Goal: Task Accomplishment & Management: Manage account settings

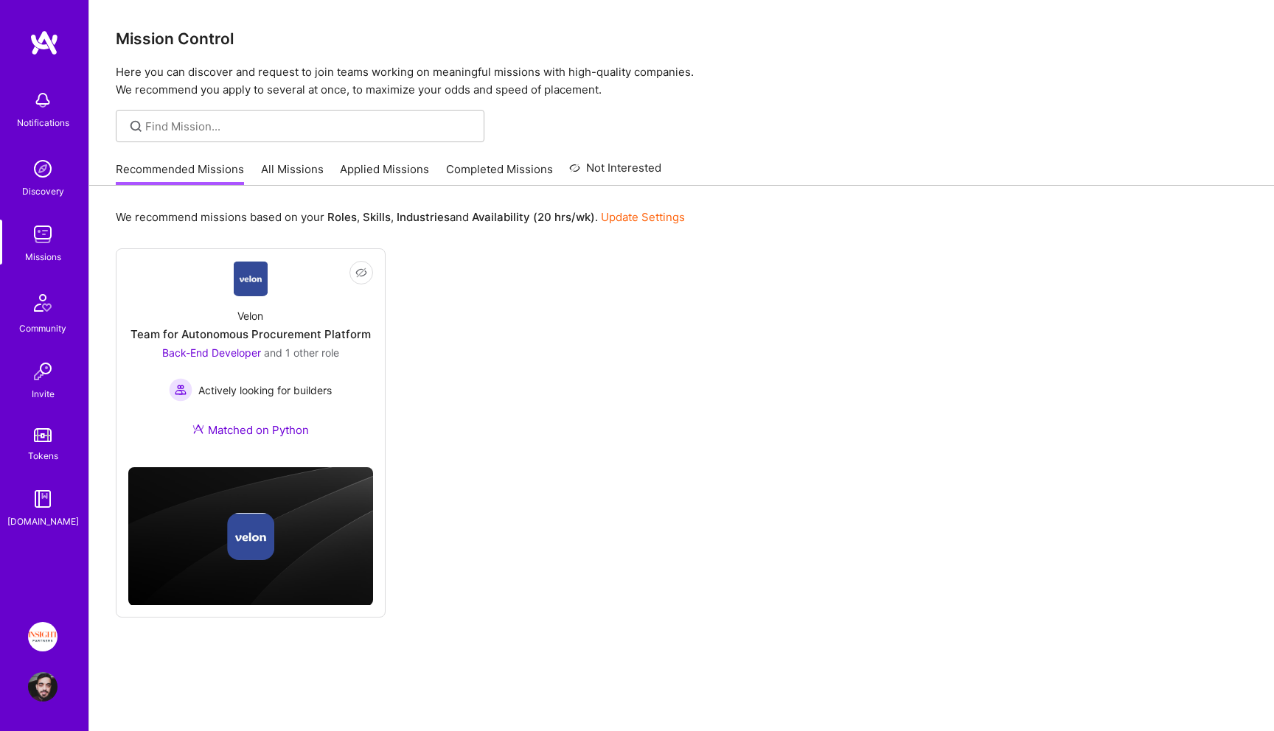
click at [350, 167] on link "Applied Missions" at bounding box center [384, 173] width 89 height 24
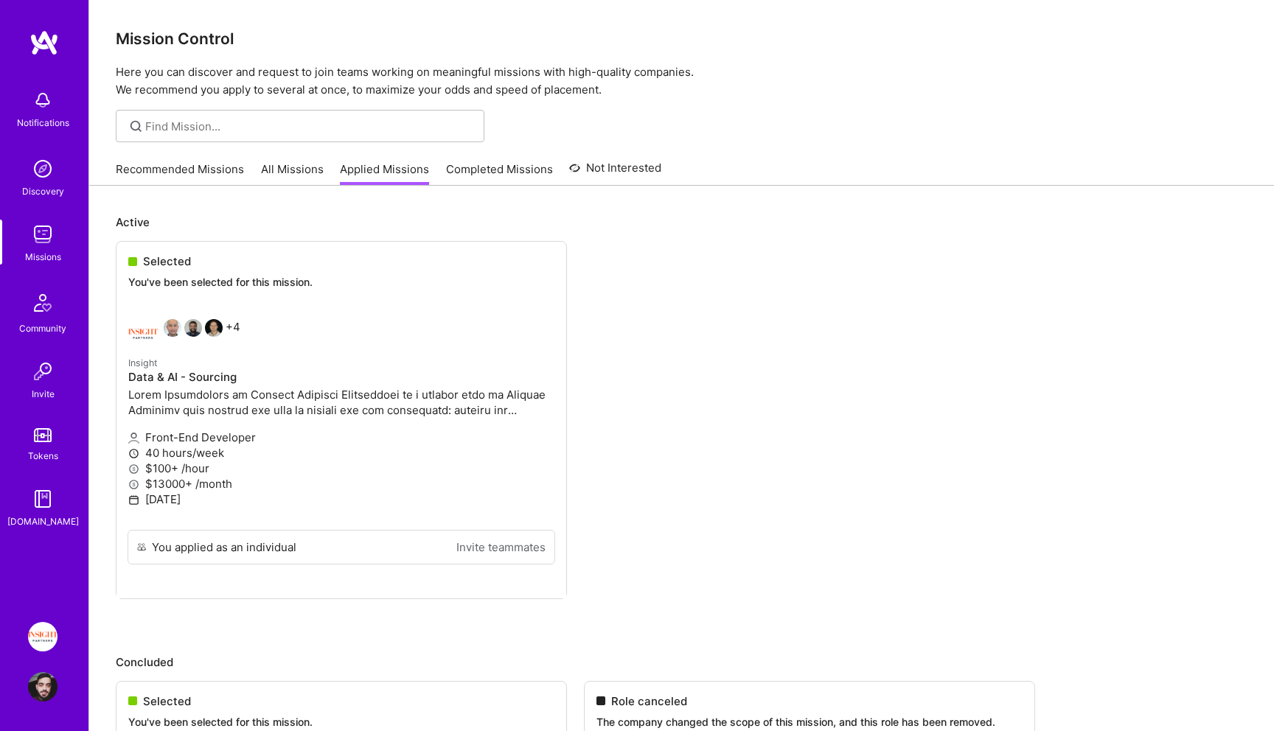
click at [32, 122] on div "Notifications" at bounding box center [43, 122] width 52 height 15
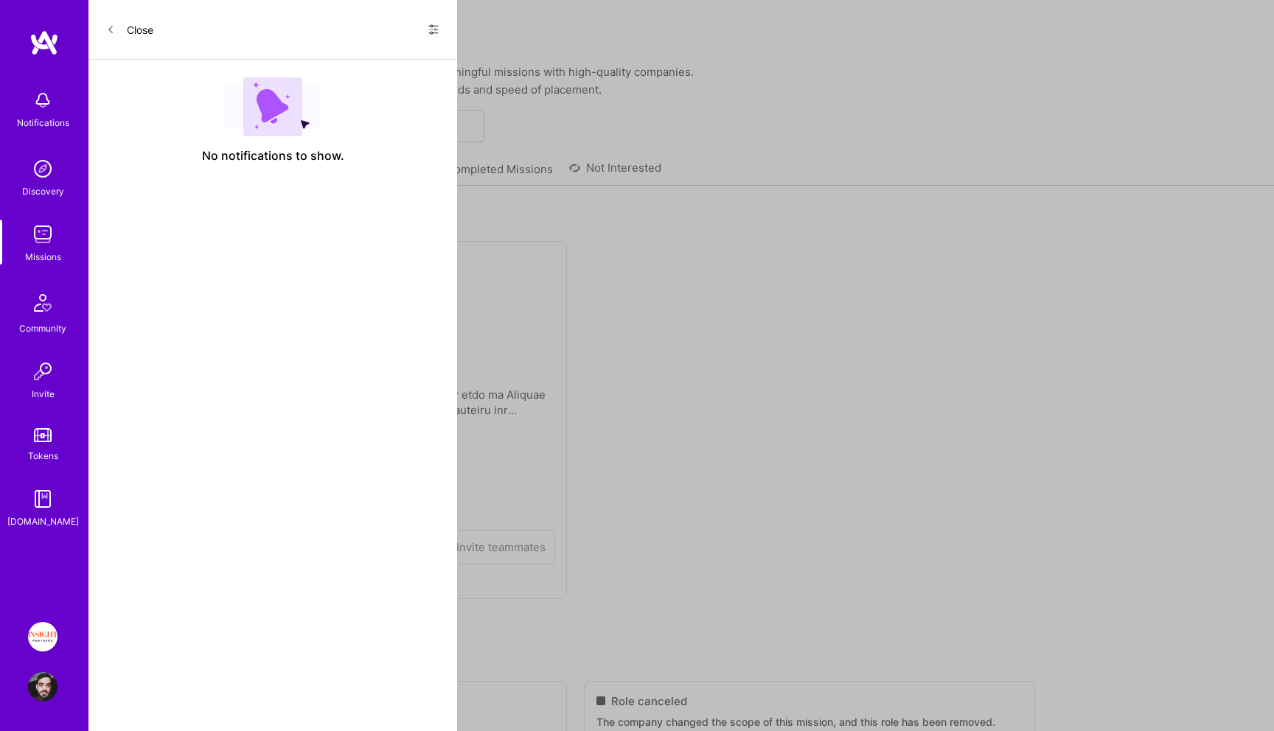
click at [95, 35] on div "Close Show all notifications Show unread notifications only" at bounding box center [272, 30] width 369 height 60
click at [107, 33] on span at bounding box center [110, 30] width 9 height 13
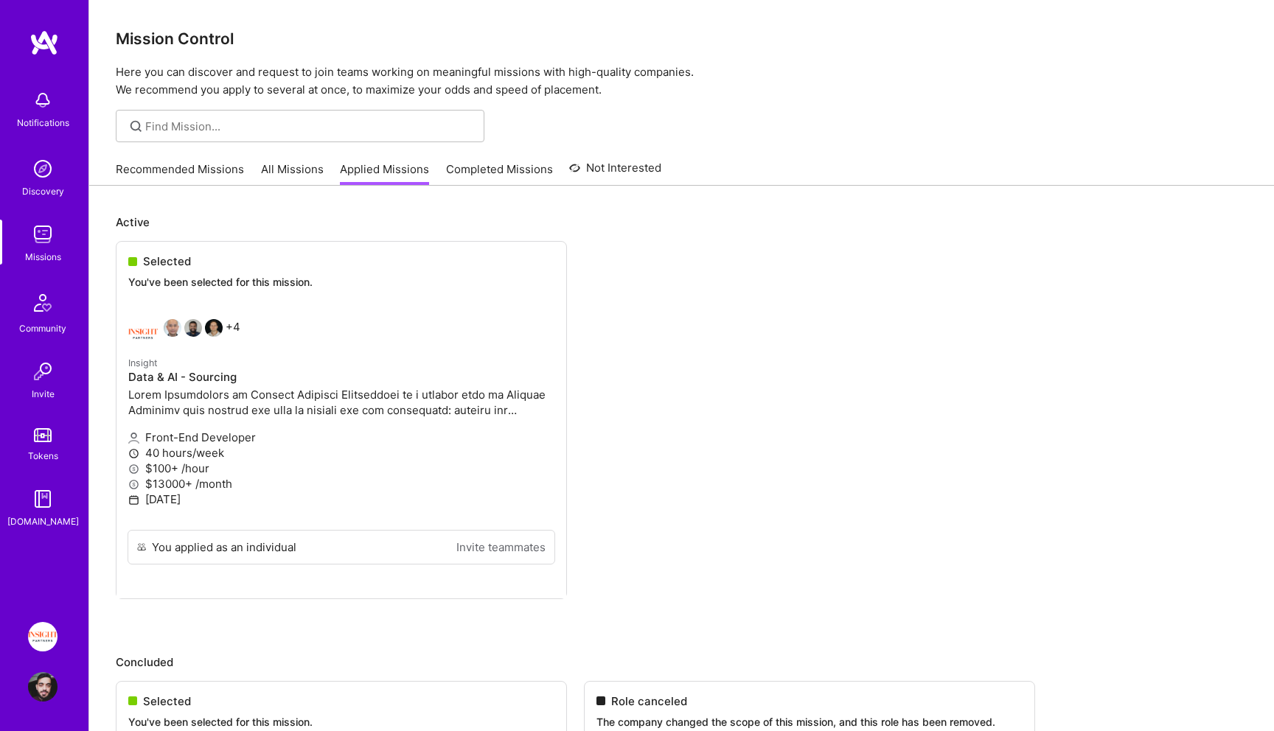
click at [268, 177] on link "All Missions" at bounding box center [292, 173] width 63 height 24
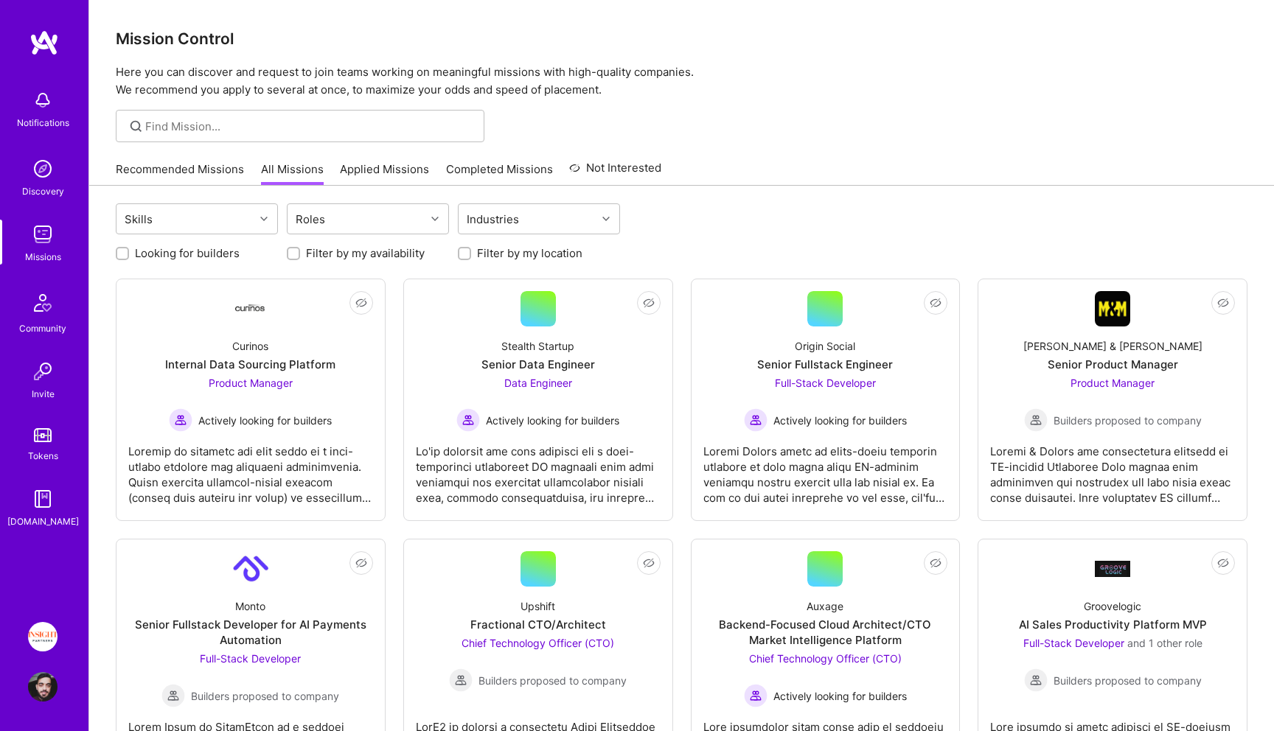
click at [514, 260] on label "Filter by my location" at bounding box center [529, 252] width 105 height 15
click at [471, 259] on input "Filter by my location" at bounding box center [466, 254] width 10 height 10
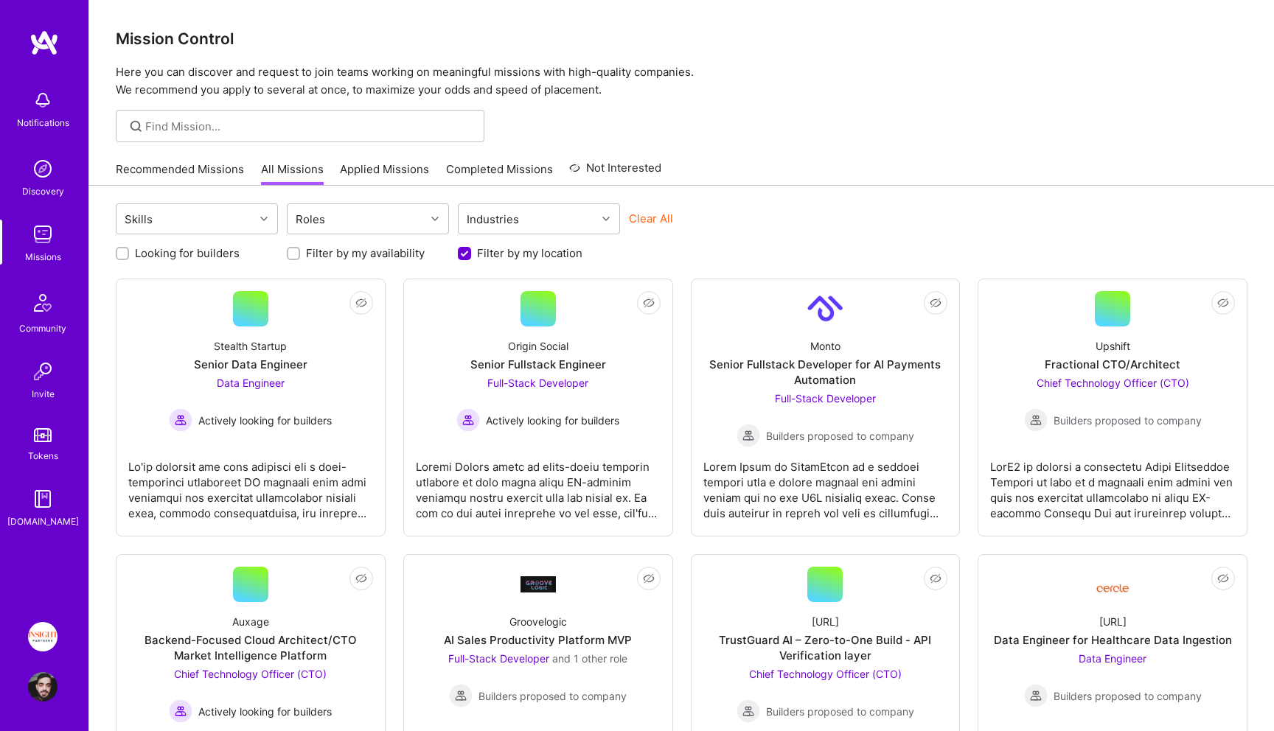
click at [514, 260] on label "Filter by my location" at bounding box center [529, 252] width 105 height 15
click at [472, 260] on input "Filter by my location" at bounding box center [465, 254] width 13 height 13
checkbox input "false"
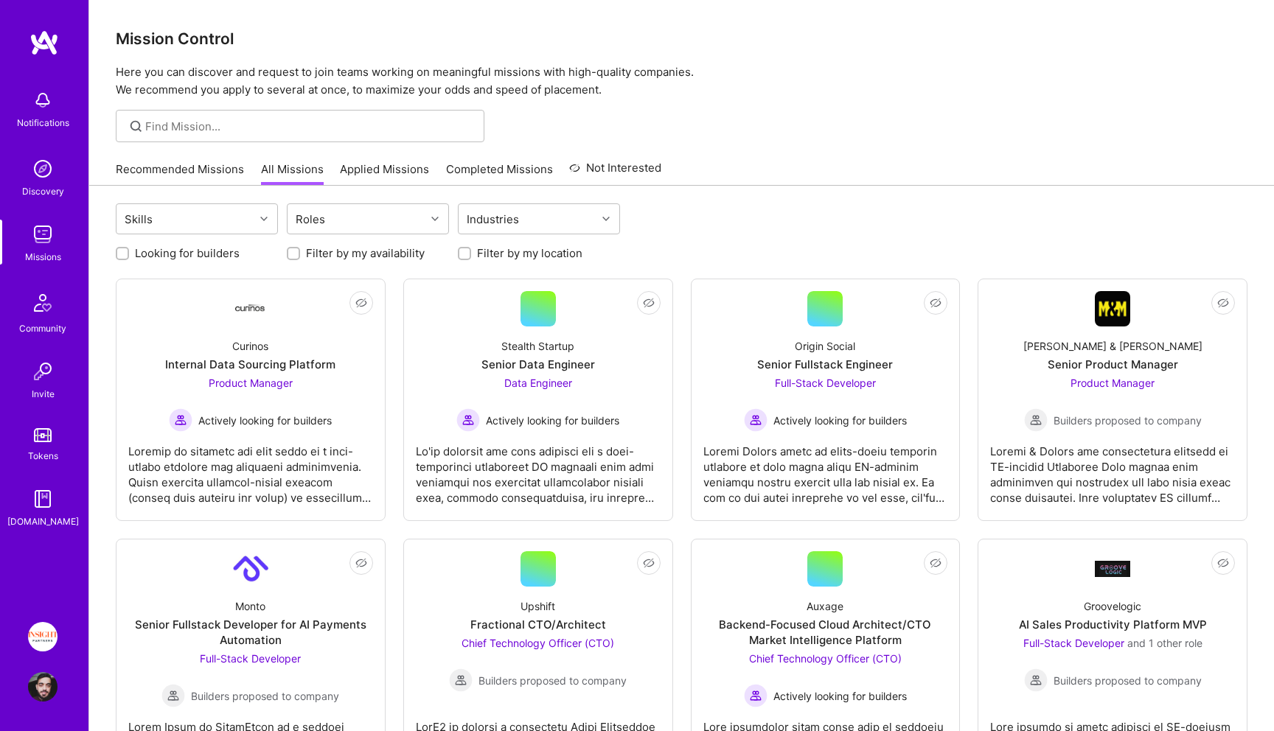
click at [218, 257] on label "Looking for builders" at bounding box center [187, 252] width 105 height 15
click at [129, 257] on input "Looking for builders" at bounding box center [124, 254] width 10 height 10
checkbox input "true"
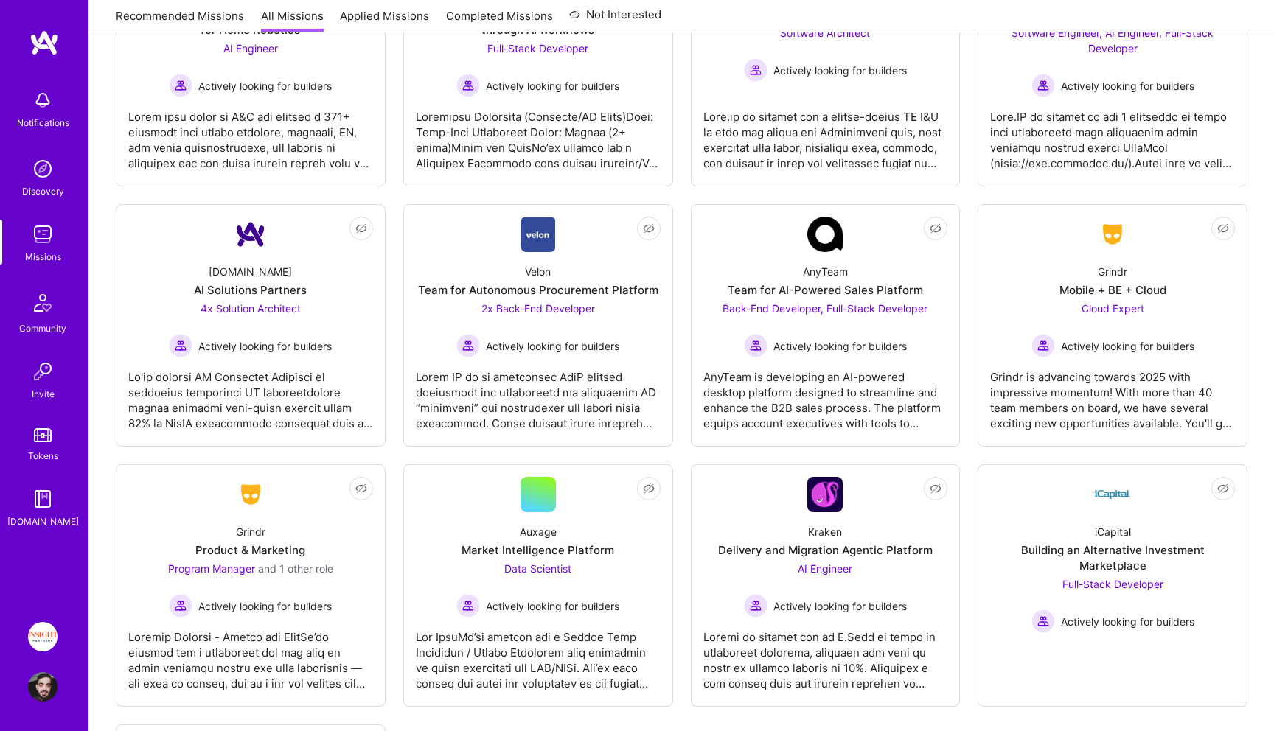
scroll to position [1188, 0]
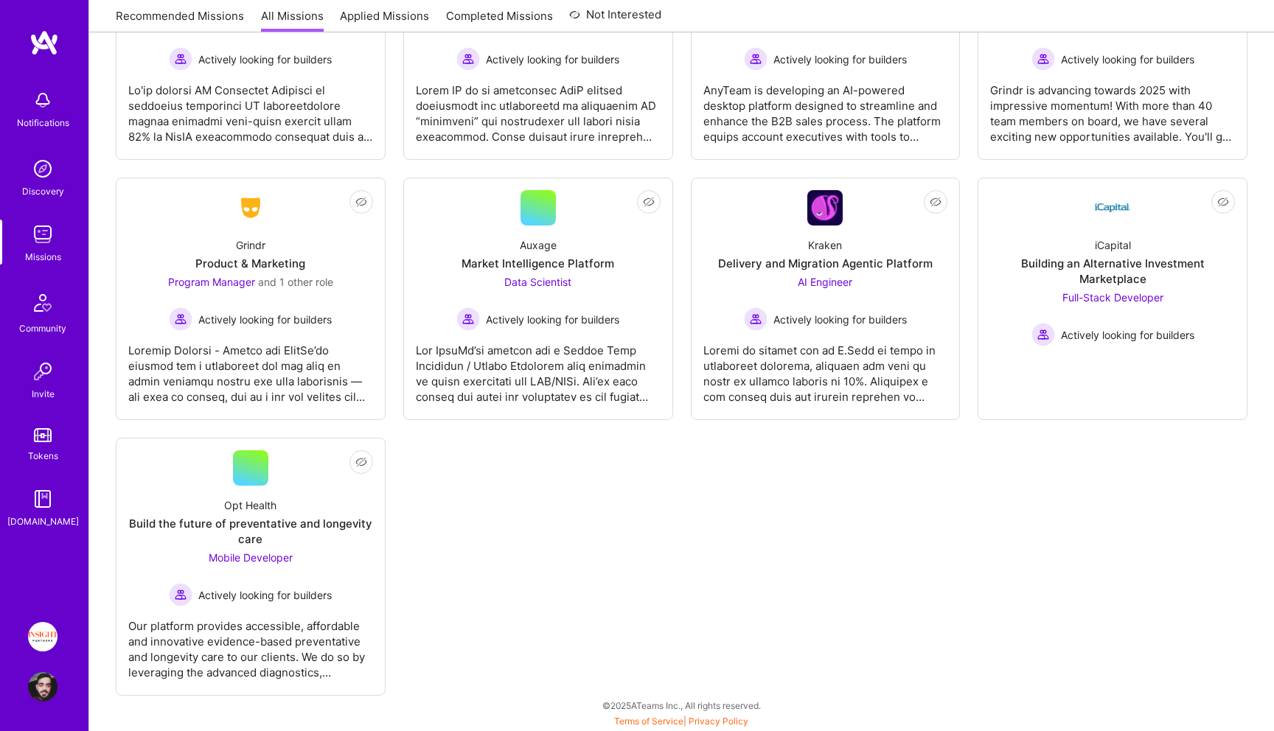
click at [40, 317] on img at bounding box center [42, 302] width 35 height 35
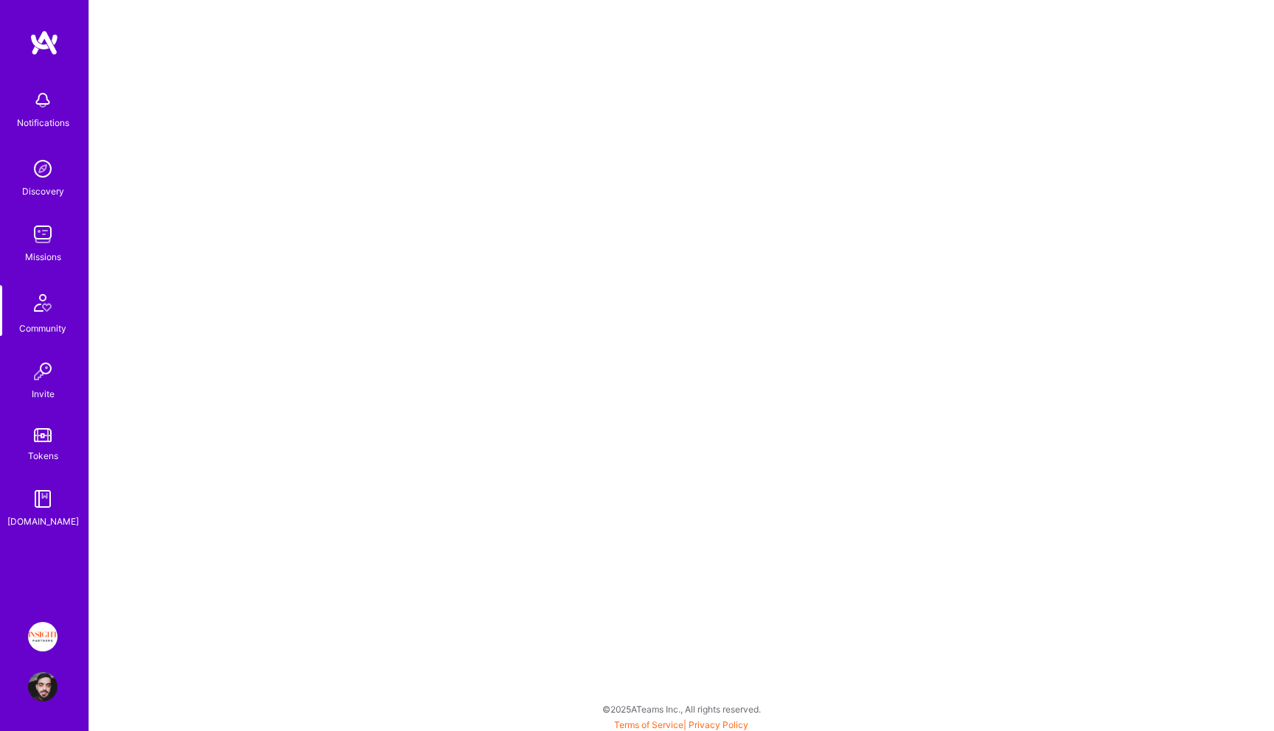
click at [51, 245] on img at bounding box center [42, 234] width 29 height 29
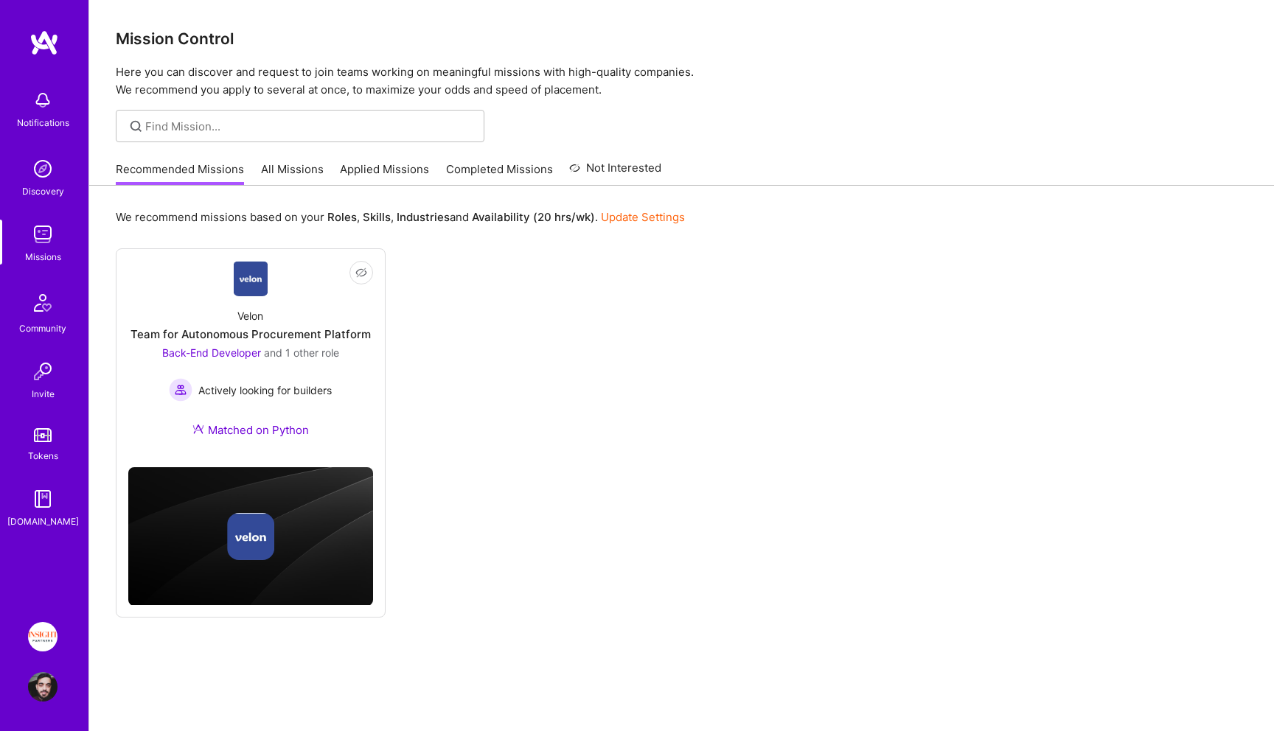
click at [366, 156] on div "Recommended Missions All Missions Applied Missions Completed Missions Not Inter…" at bounding box center [388, 169] width 545 height 32
click at [352, 169] on link "Applied Missions" at bounding box center [384, 173] width 89 height 24
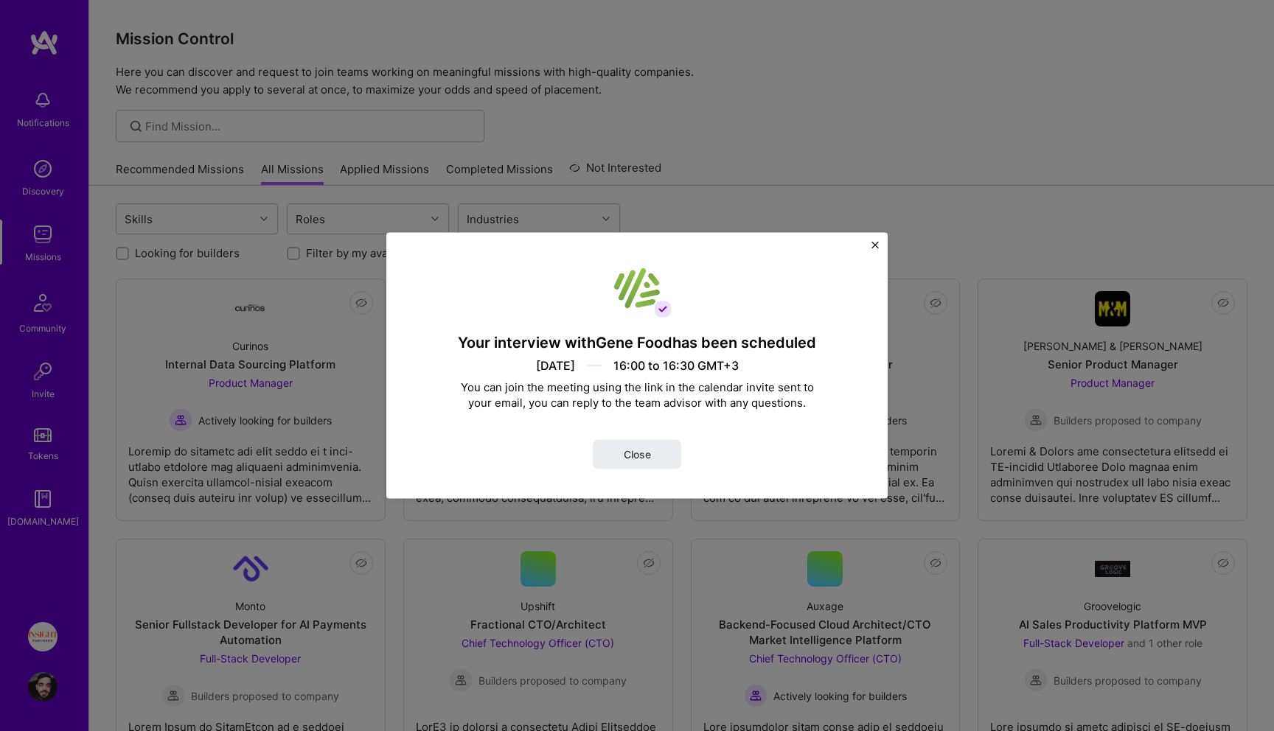
click at [532, 340] on h4 "Your interview with [PERSON_NAME] has been scheduled" at bounding box center [637, 342] width 358 height 19
click at [435, 334] on div "Your interview with [PERSON_NAME] has been scheduled [DATE] 16:00 to 16:30 GMT+…" at bounding box center [636, 366] width 501 height 266
drag, startPoint x: 435, startPoint y: 334, endPoint x: 821, endPoint y: 338, distance: 386.2
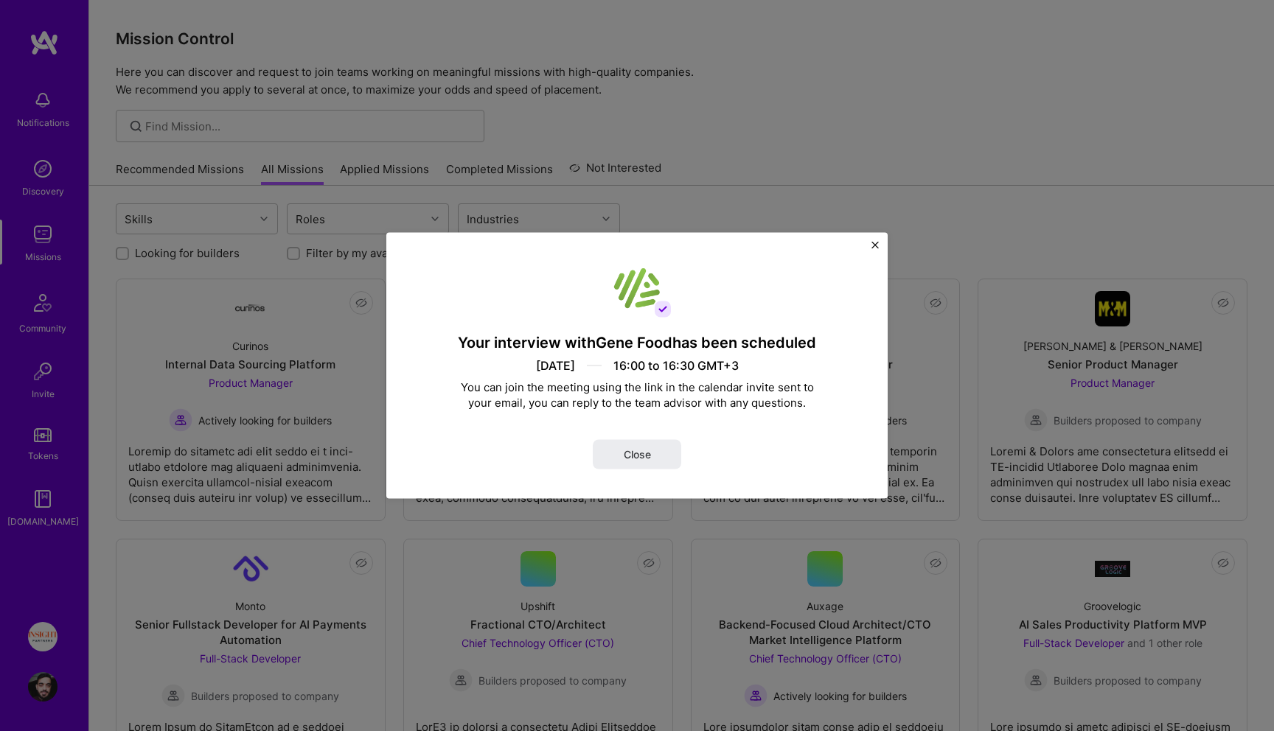
click at [806, 337] on div "Your interview with [PERSON_NAME] has been scheduled [DATE] 16:00 to 16:30 GMT+…" at bounding box center [636, 366] width 501 height 266
click at [821, 338] on div "Your interview with [PERSON_NAME] has been scheduled [DATE] 16:00 to 16:30 GMT+…" at bounding box center [636, 366] width 501 height 266
click at [745, 416] on div "Your interview with [PERSON_NAME] has been scheduled [DATE] 16:00 to 16:30 GMT+…" at bounding box center [636, 366] width 501 height 266
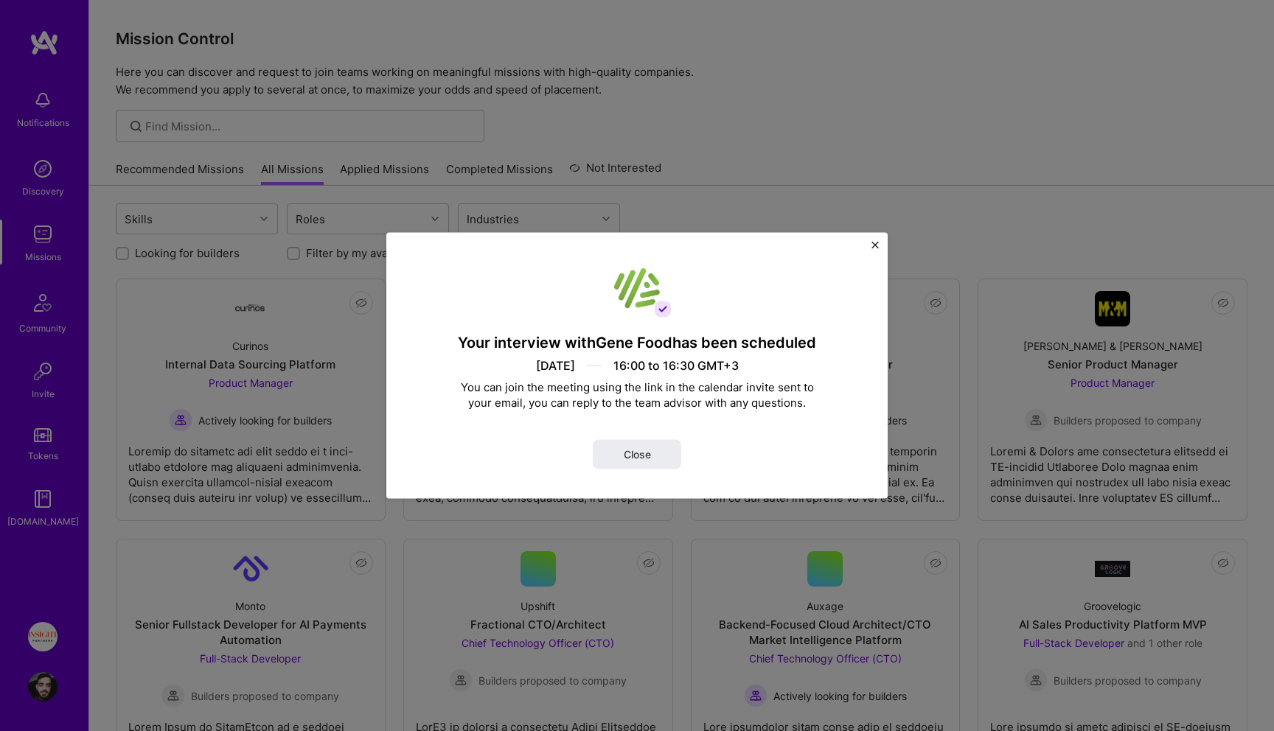
click at [616, 352] on div "Your interview with [PERSON_NAME] has been scheduled [DATE] 16:00 to 16:30 GMT+…" at bounding box center [636, 366] width 501 height 266
click at [619, 450] on button "Close" at bounding box center [637, 454] width 88 height 29
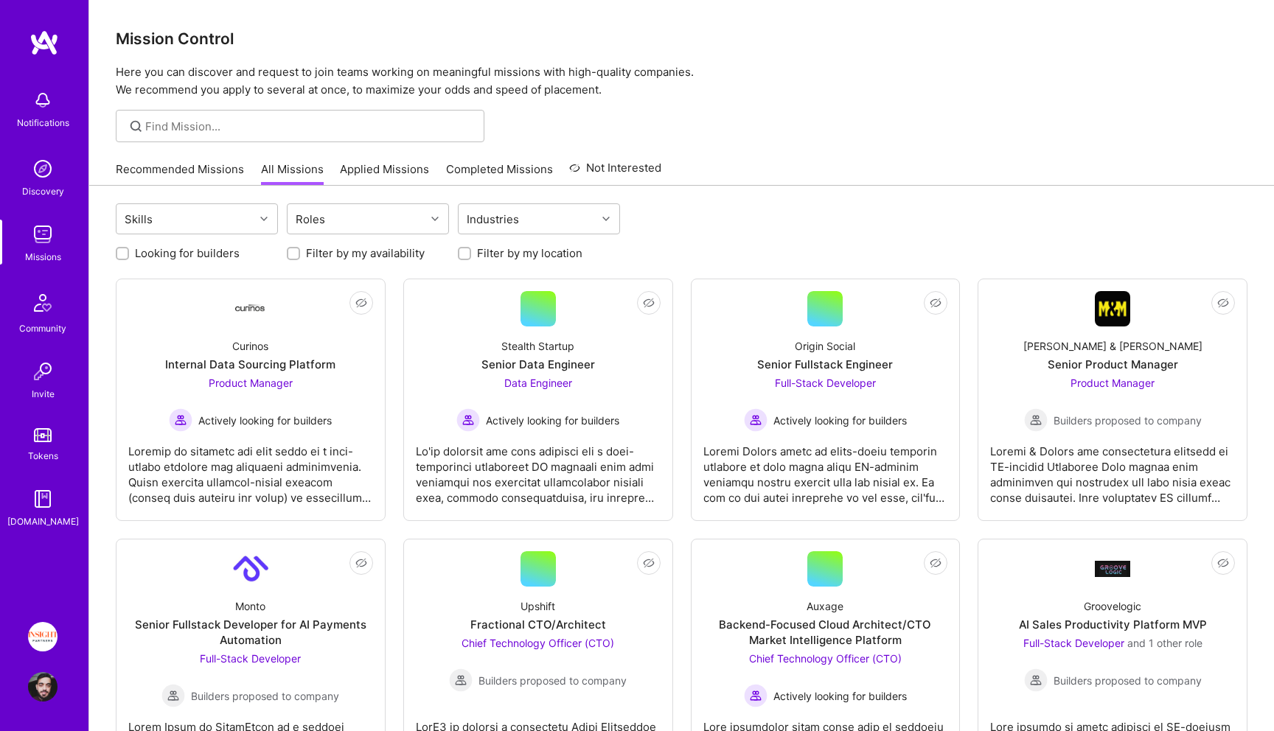
click at [53, 687] on img at bounding box center [42, 686] width 29 height 29
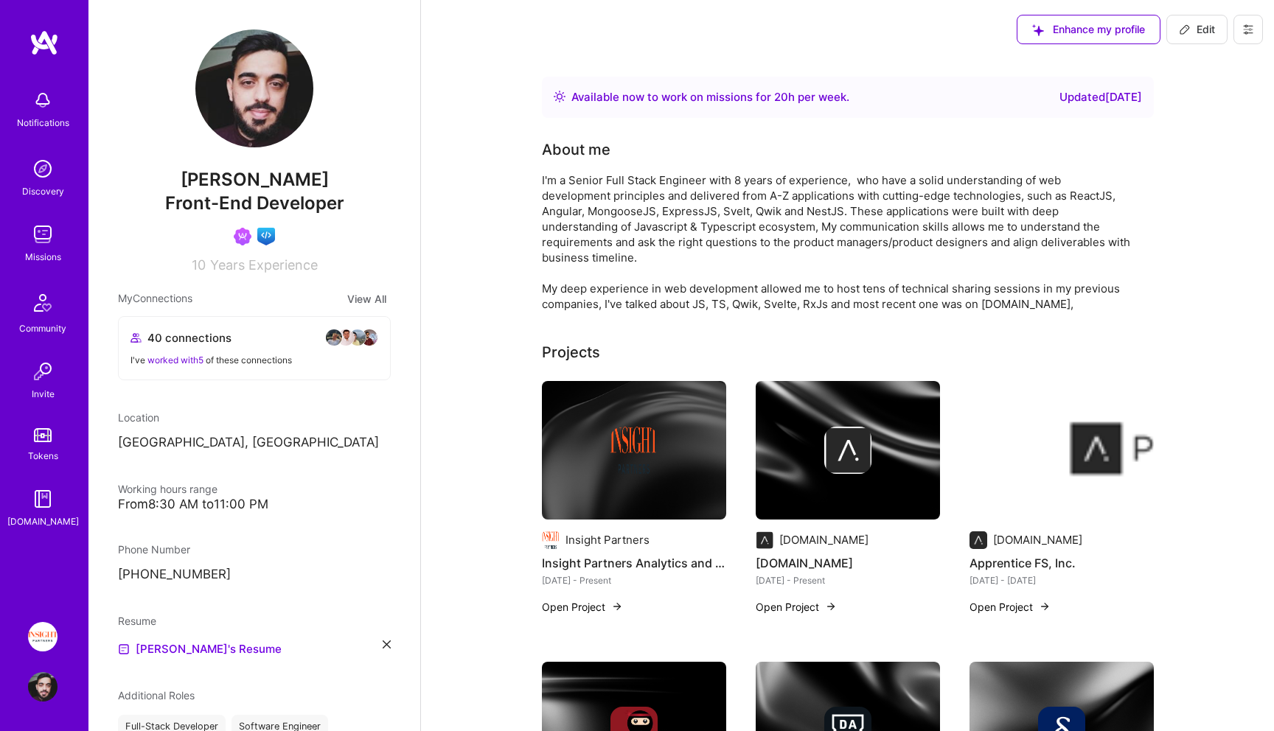
click at [1204, 16] on button "Edit" at bounding box center [1196, 29] width 61 height 29
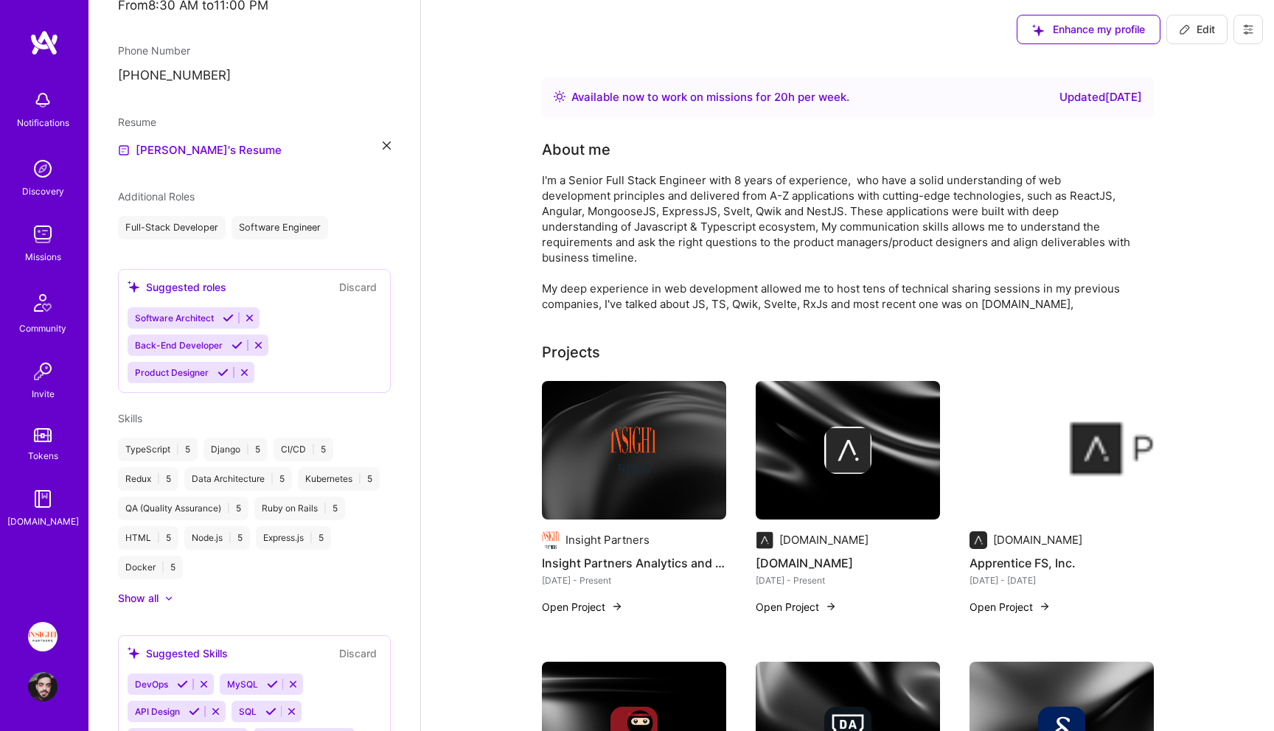
select select "IL"
select select "Right Now"
